Goal: Task Accomplishment & Management: Use online tool/utility

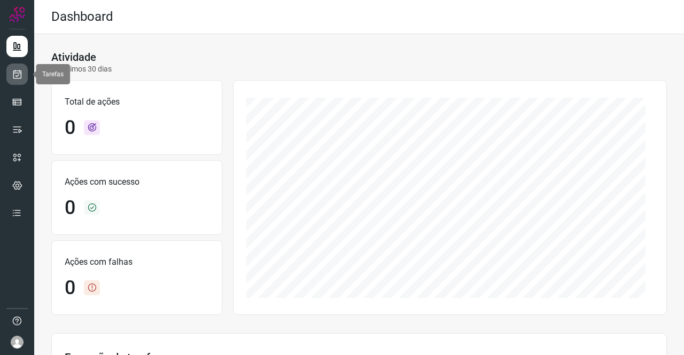
click at [22, 77] on icon at bounding box center [17, 74] width 11 height 11
click at [20, 74] on icon at bounding box center [17, 74] width 11 height 11
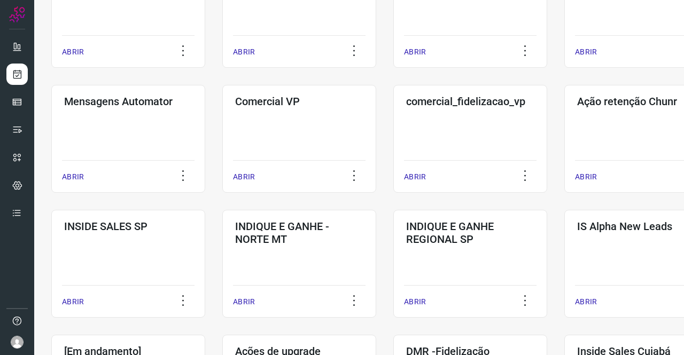
scroll to position [428, 0]
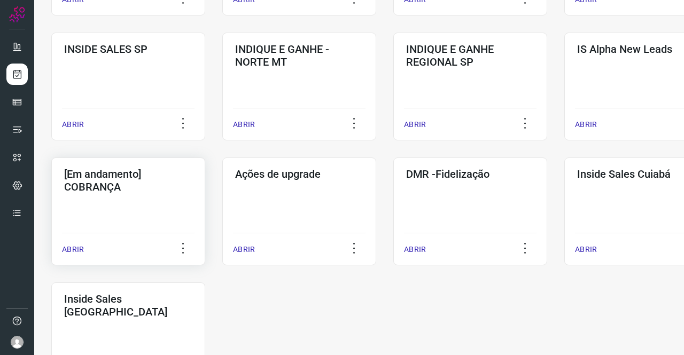
click at [126, 195] on div "[Em andamento] COBRANÇA ABRIR" at bounding box center [128, 212] width 154 height 108
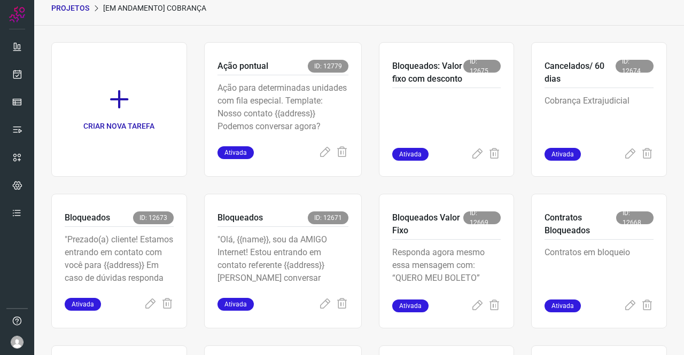
scroll to position [239, 0]
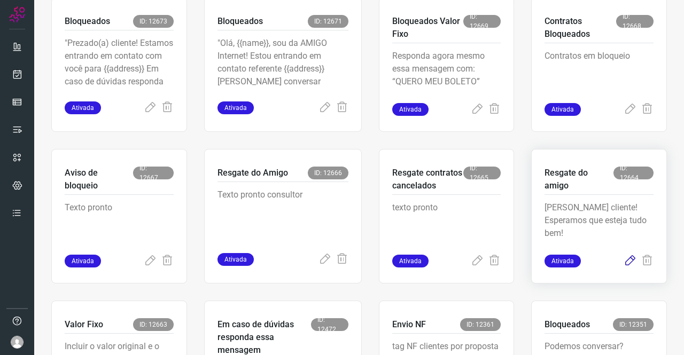
click at [624, 259] on icon at bounding box center [630, 261] width 13 height 13
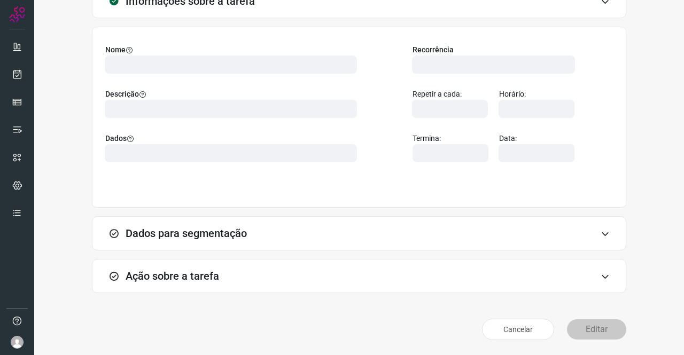
scroll to position [61, 0]
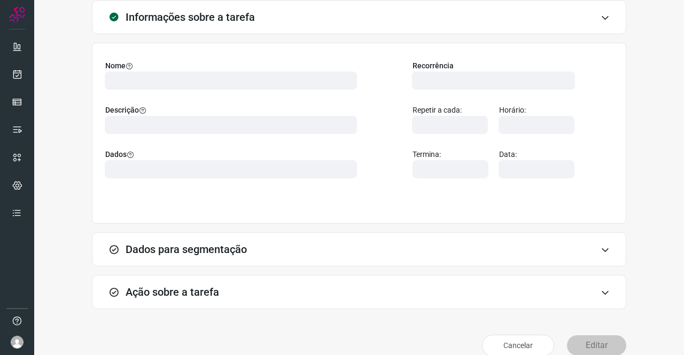
type input "524641"
type input "226607"
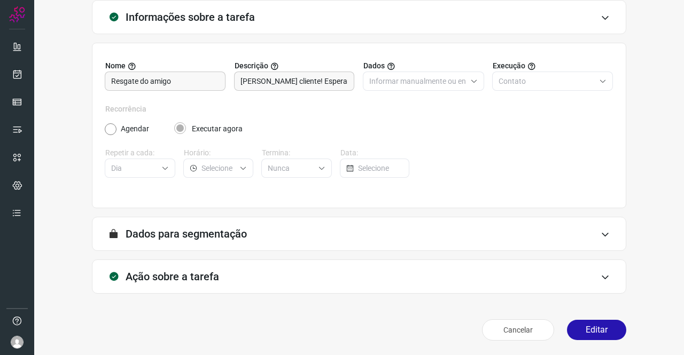
click at [186, 280] on h3 "Ação sobre a tarefa" at bounding box center [173, 276] width 94 height 13
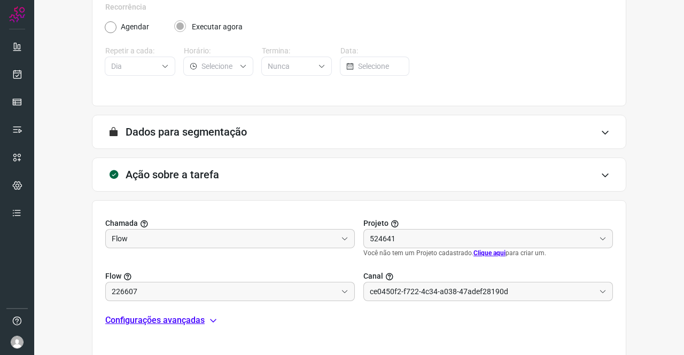
scroll to position [230, 0]
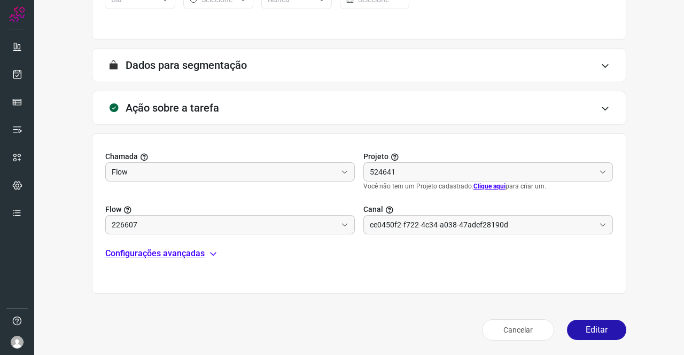
type input "Amigo 0800"
click at [159, 259] on p "Configurações avançadas" at bounding box center [154, 253] width 99 height 13
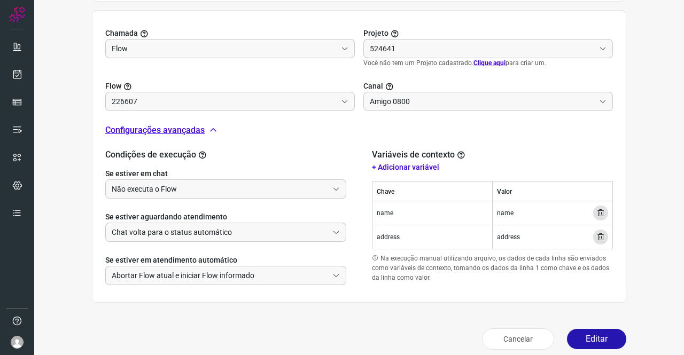
scroll to position [362, 0]
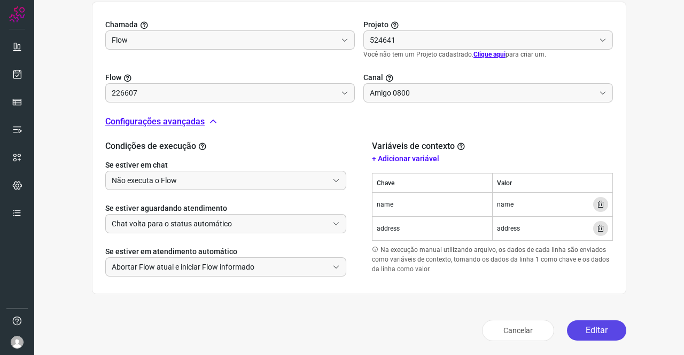
click at [585, 323] on button "Editar" at bounding box center [596, 331] width 59 height 20
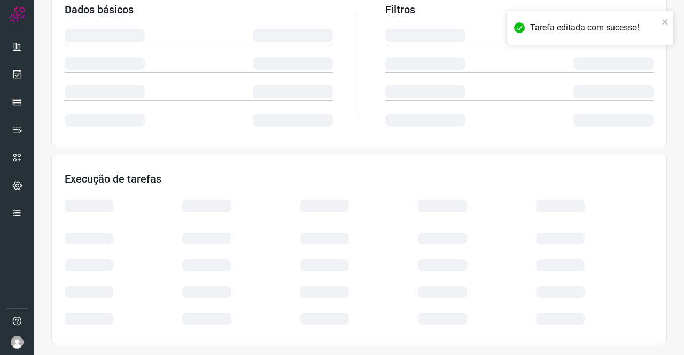
scroll to position [195, 0]
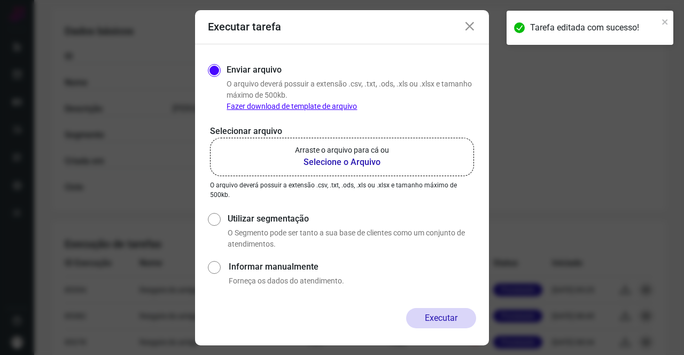
click at [351, 158] on b "Selecione o Arquivo" at bounding box center [342, 162] width 94 height 13
click at [0, 0] on input "Arraste o arquivo para cá ou Selecione o Arquivo" at bounding box center [0, 0] width 0 height 0
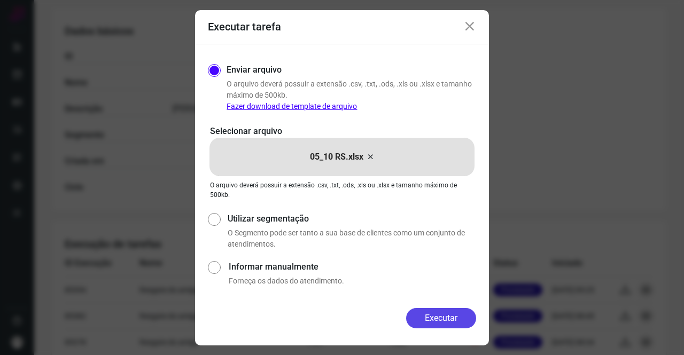
click at [450, 320] on button "Executar" at bounding box center [441, 318] width 70 height 20
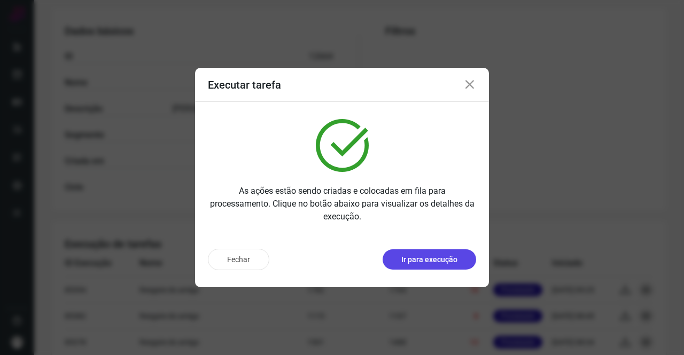
click at [422, 260] on p "Ir para execução" at bounding box center [429, 259] width 56 height 11
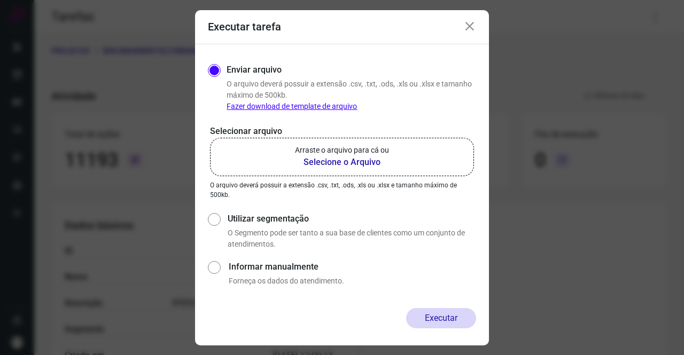
click at [328, 165] on b "Selecione o Arquivo" at bounding box center [342, 162] width 94 height 13
click at [0, 0] on input "Arraste o arquivo para cá ou Selecione o Arquivo" at bounding box center [0, 0] width 0 height 0
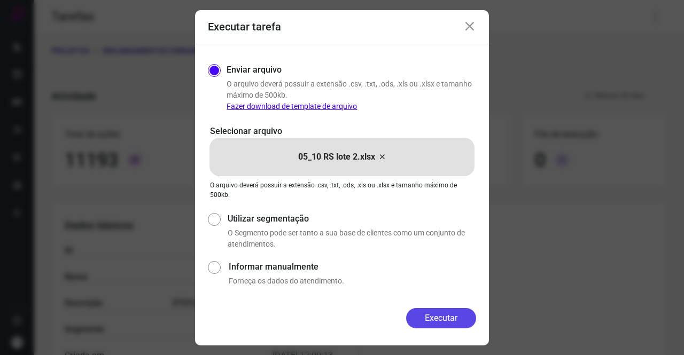
click at [449, 314] on button "Executar" at bounding box center [441, 318] width 70 height 20
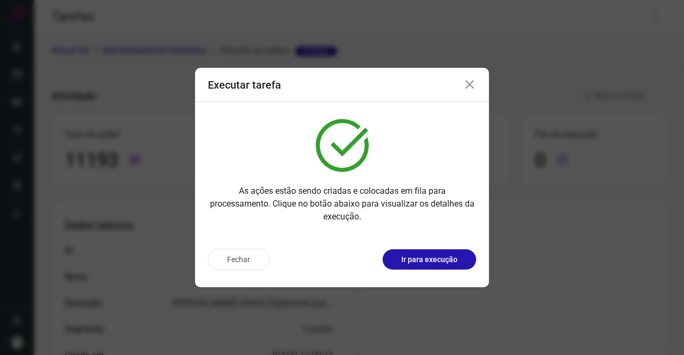
click at [295, 78] on div "Executar tarefa" at bounding box center [342, 85] width 294 height 34
click at [475, 82] on icon at bounding box center [469, 85] width 13 height 13
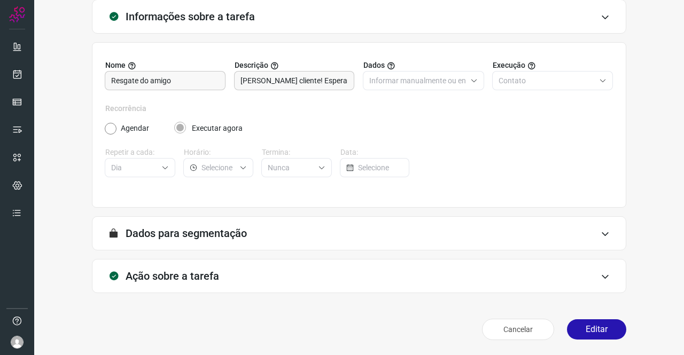
scroll to position [61, 0]
click at [579, 331] on button "Editar" at bounding box center [596, 330] width 59 height 20
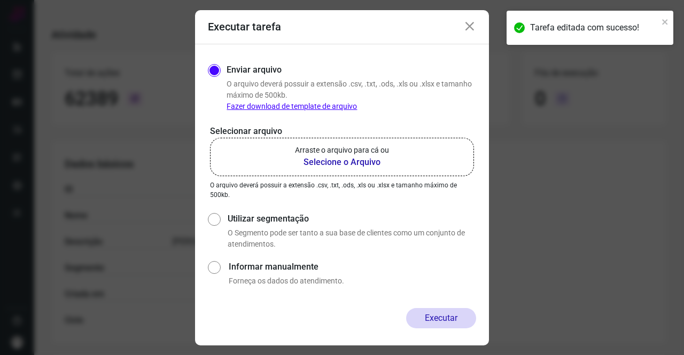
click at [342, 164] on b "Selecione o Arquivo" at bounding box center [342, 162] width 94 height 13
click at [0, 0] on input "Arraste o arquivo para cá ou Selecione o Arquivo" at bounding box center [0, 0] width 0 height 0
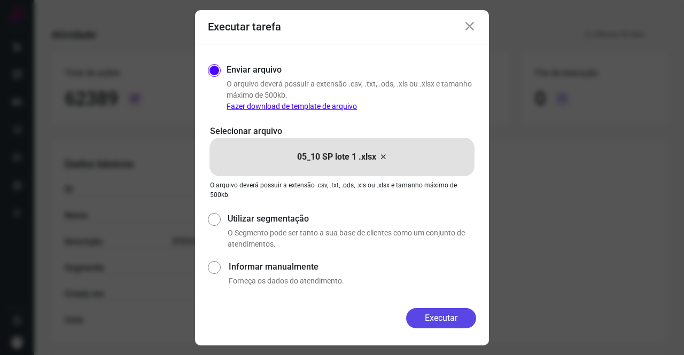
click at [460, 311] on button "Executar" at bounding box center [441, 318] width 70 height 20
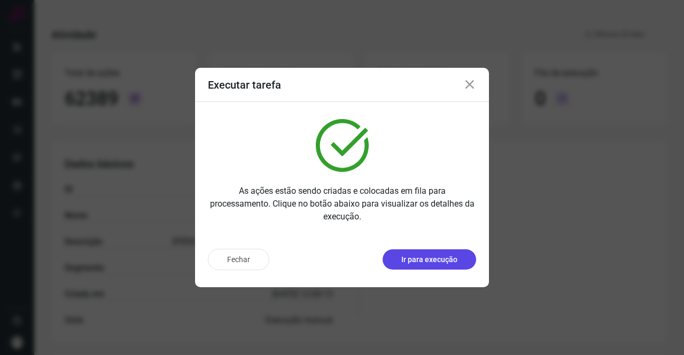
click at [444, 265] on p "Ir para execução" at bounding box center [429, 259] width 56 height 11
